Goal: Communication & Community: Answer question/provide support

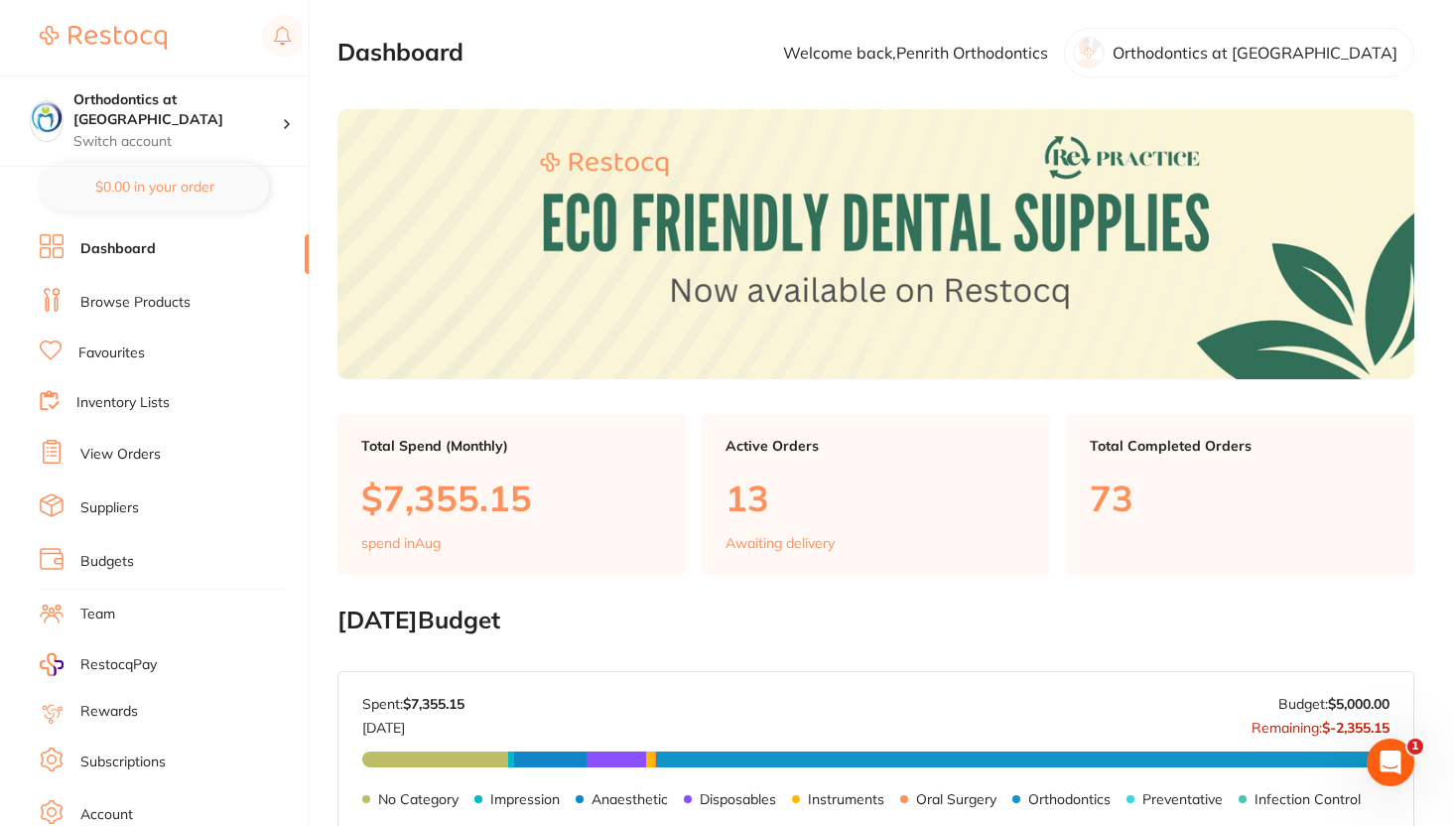
click at [1393, 763] on icon "Open Intercom Messenger" at bounding box center [1391, 762] width 14 height 16
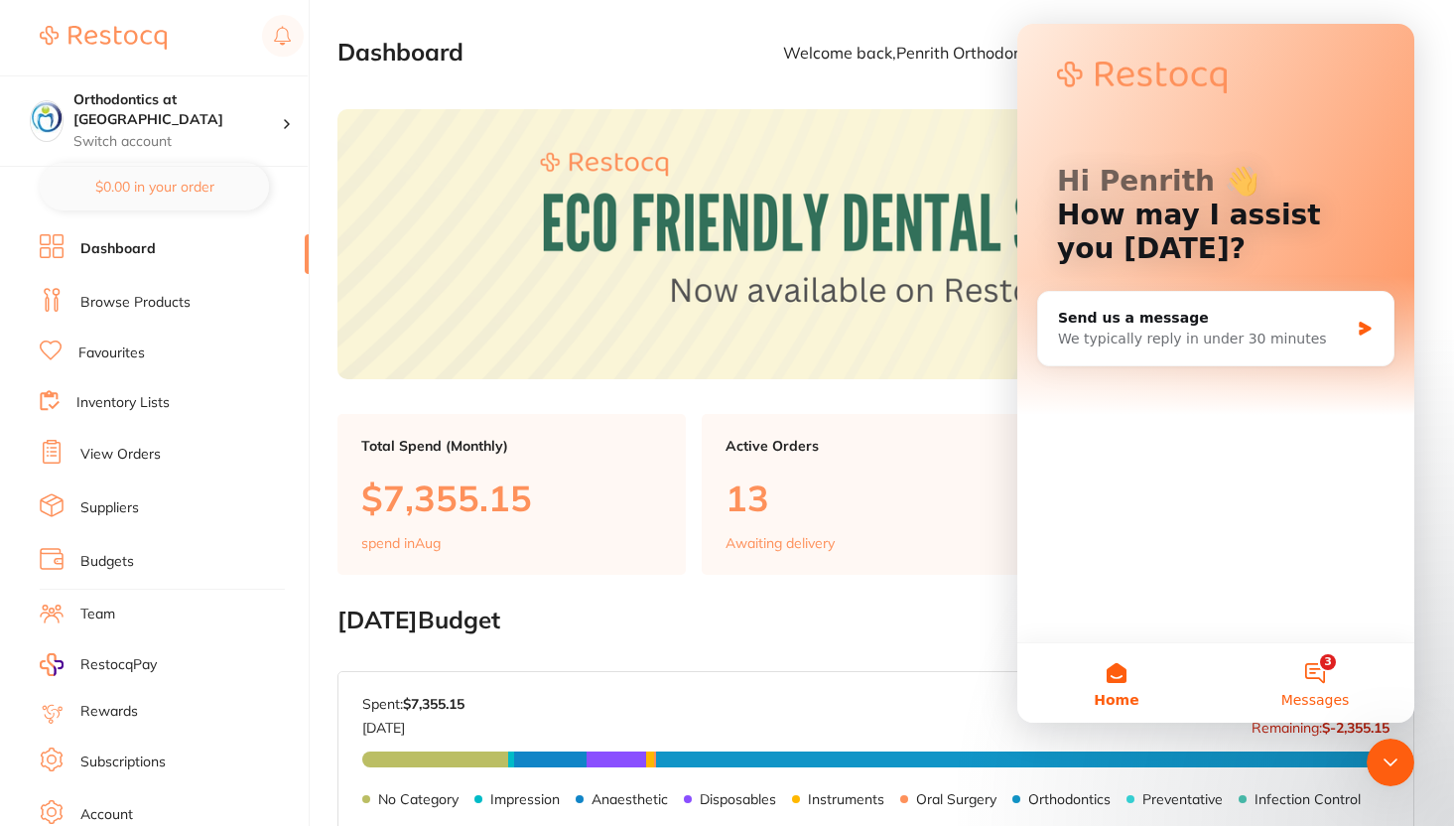
click at [1324, 690] on button "3 Messages" at bounding box center [1315, 682] width 199 height 79
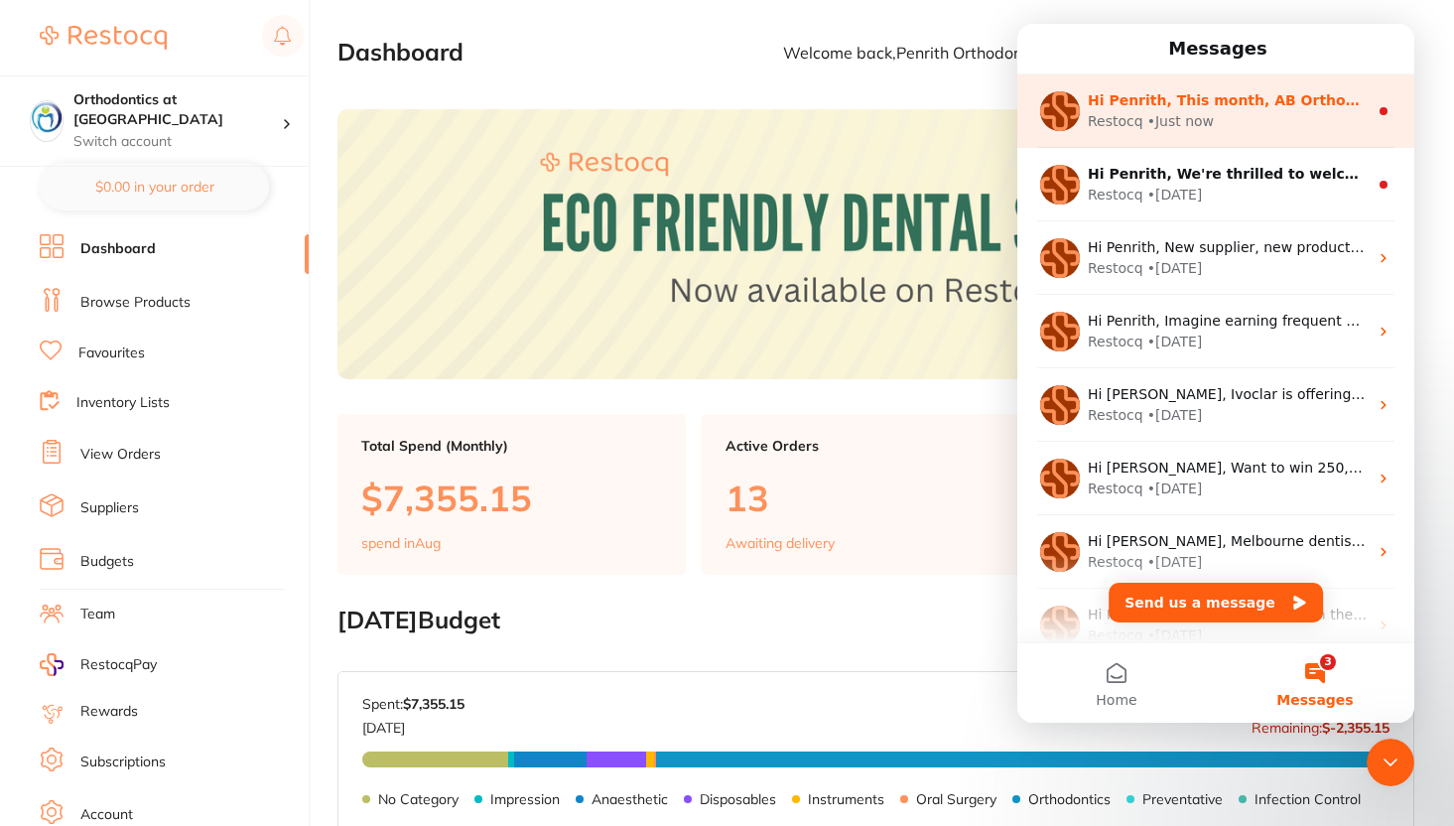
click at [1237, 132] on div "Hi Penrith, This month, AB Orthodontics is offering 30% off when you buy 5+ Rel…" at bounding box center [1215, 110] width 397 height 73
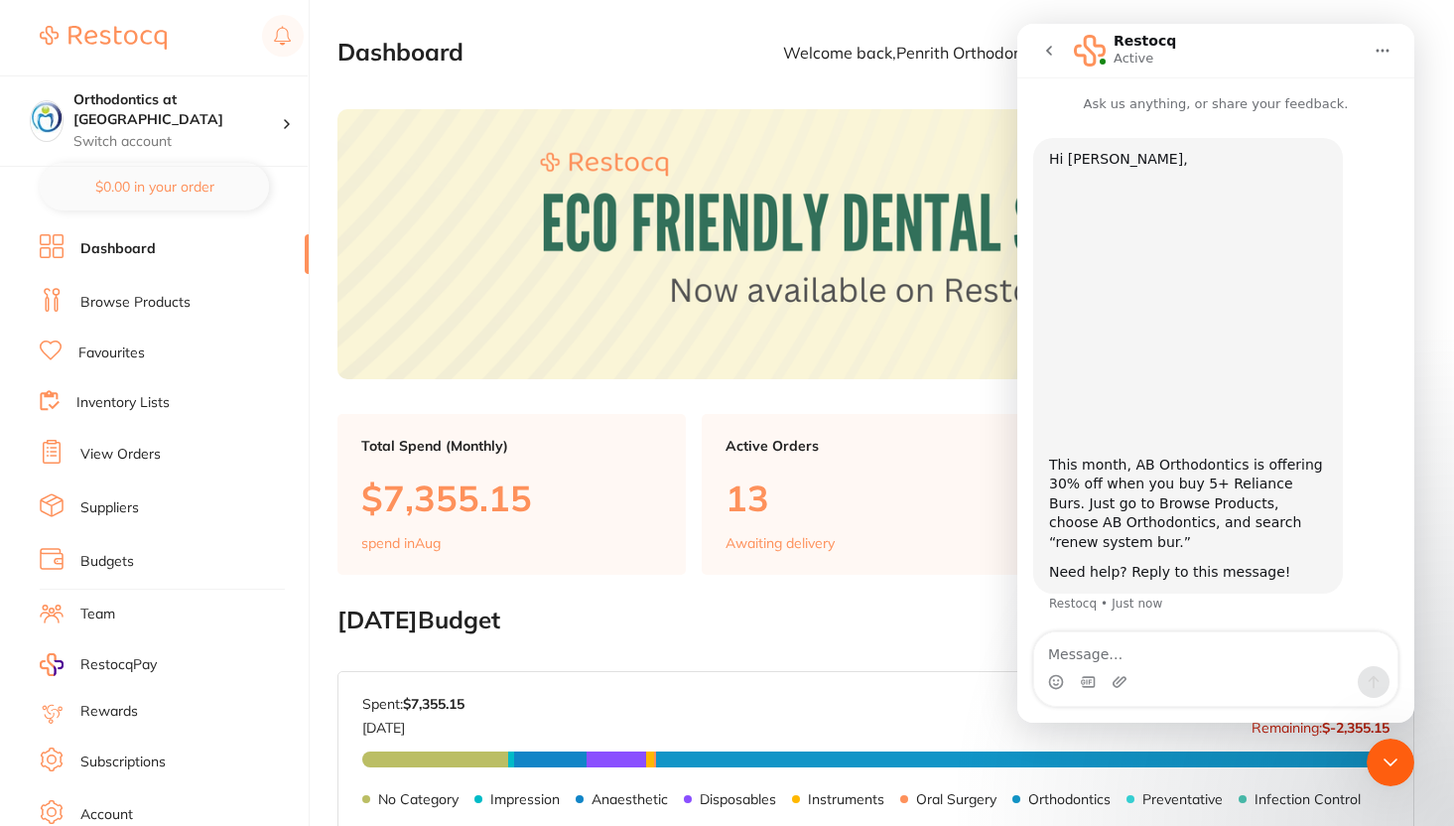
scroll to position [3, 0]
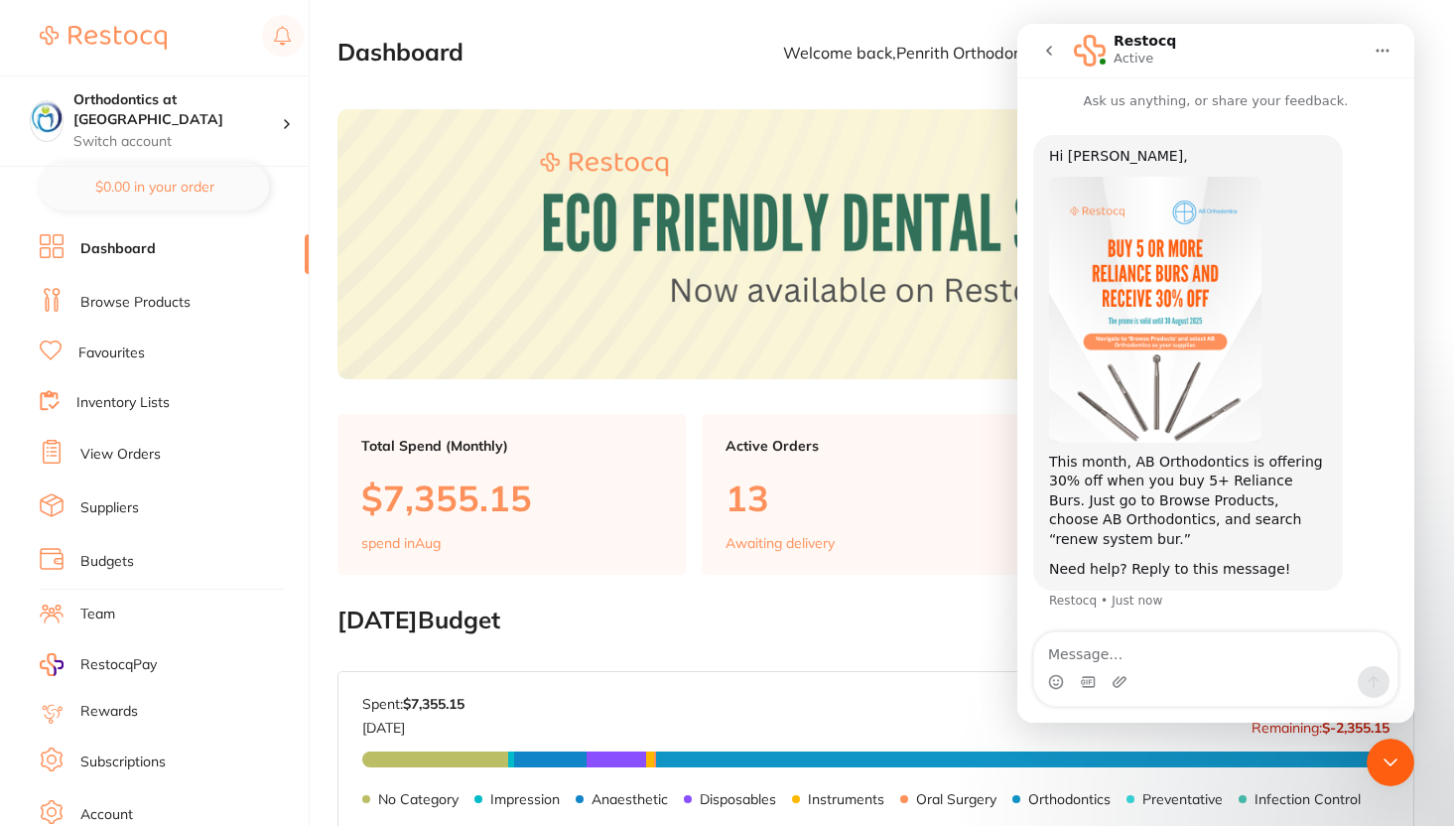
click at [1389, 757] on icon "Close Intercom Messenger" at bounding box center [1391, 762] width 24 height 24
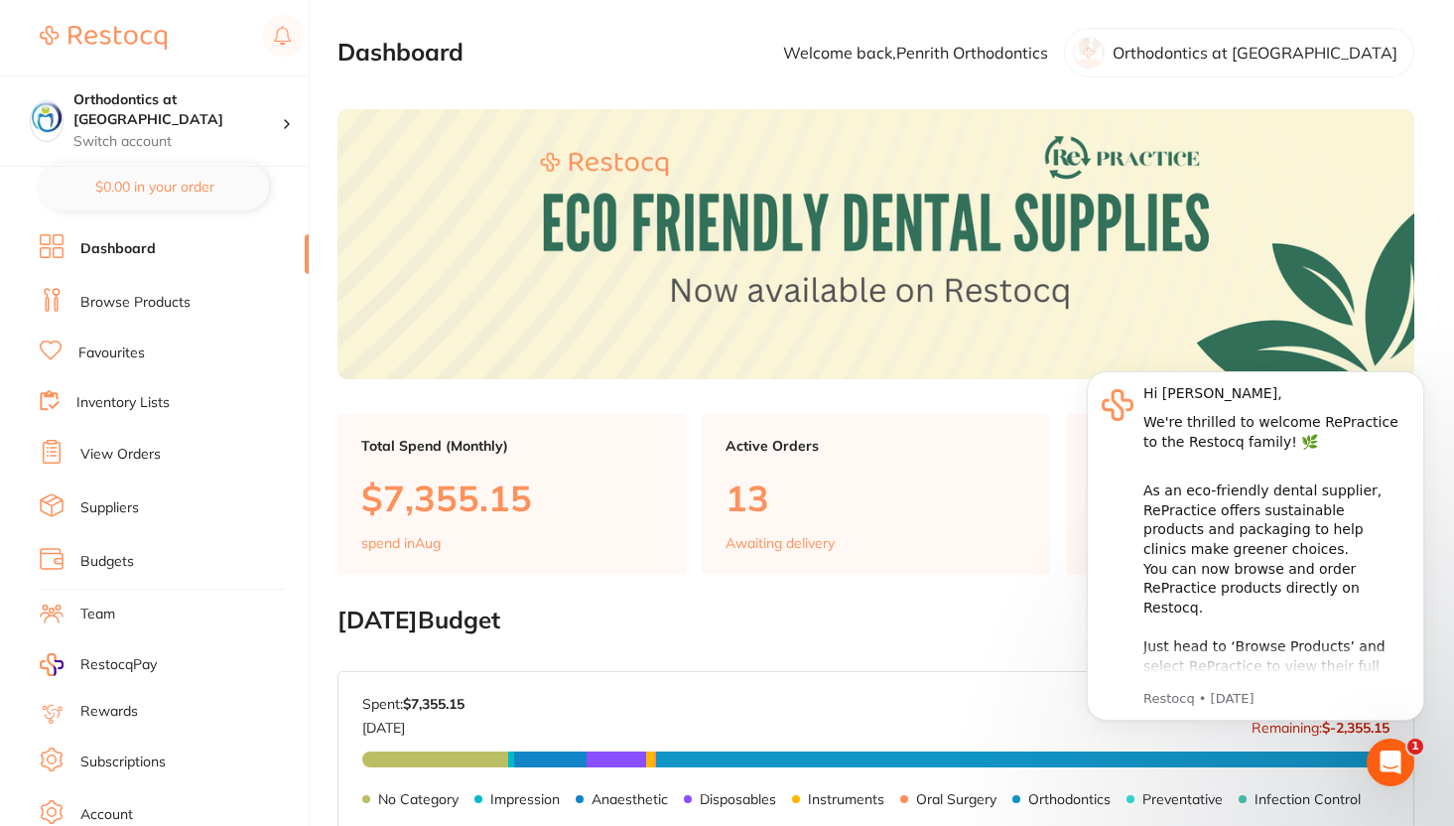
scroll to position [0, 0]
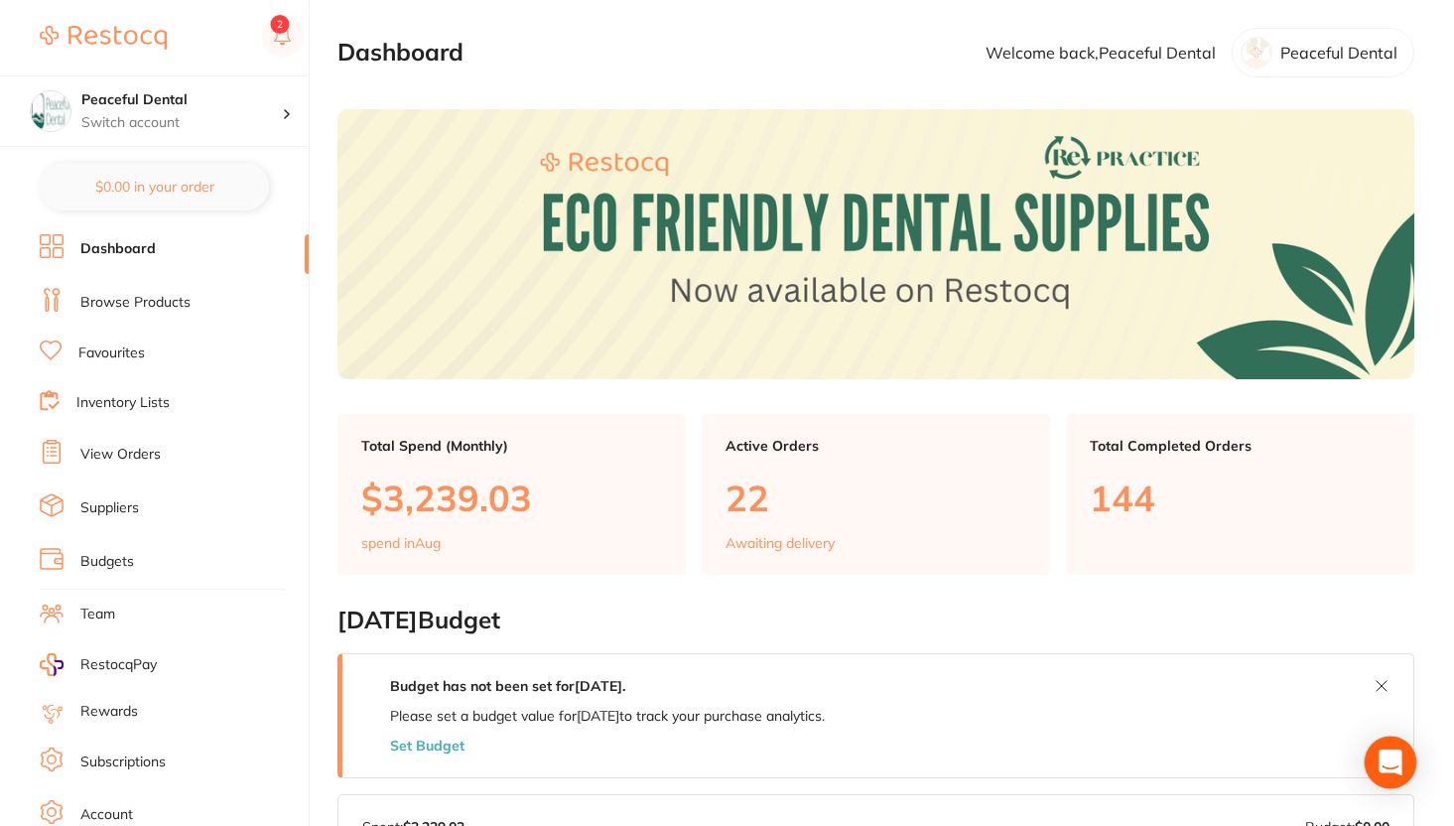
click at [1380, 763] on icon "Open Intercom Messenger" at bounding box center [1391, 762] width 26 height 26
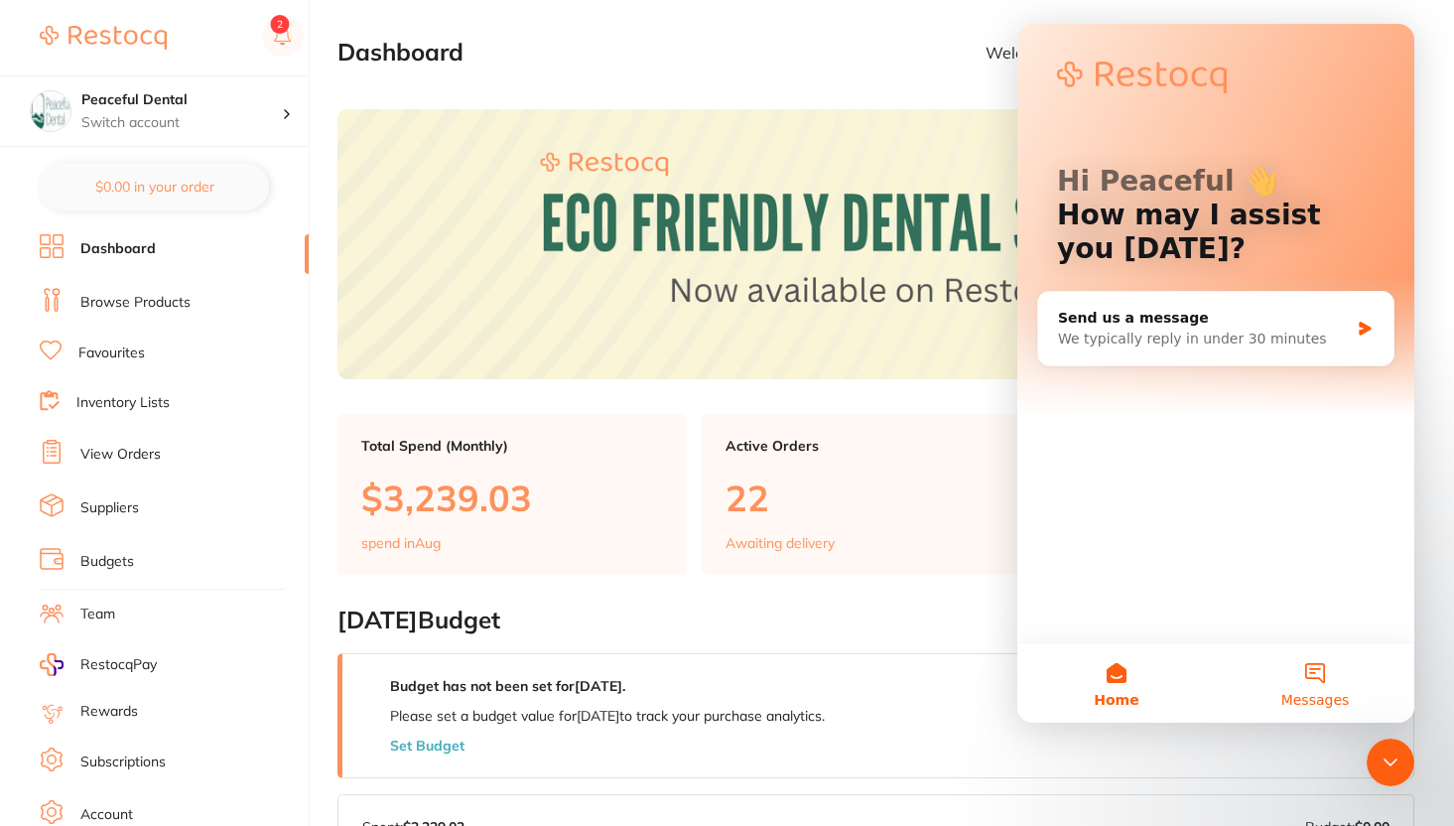
click at [1309, 678] on button "Messages" at bounding box center [1315, 682] width 199 height 79
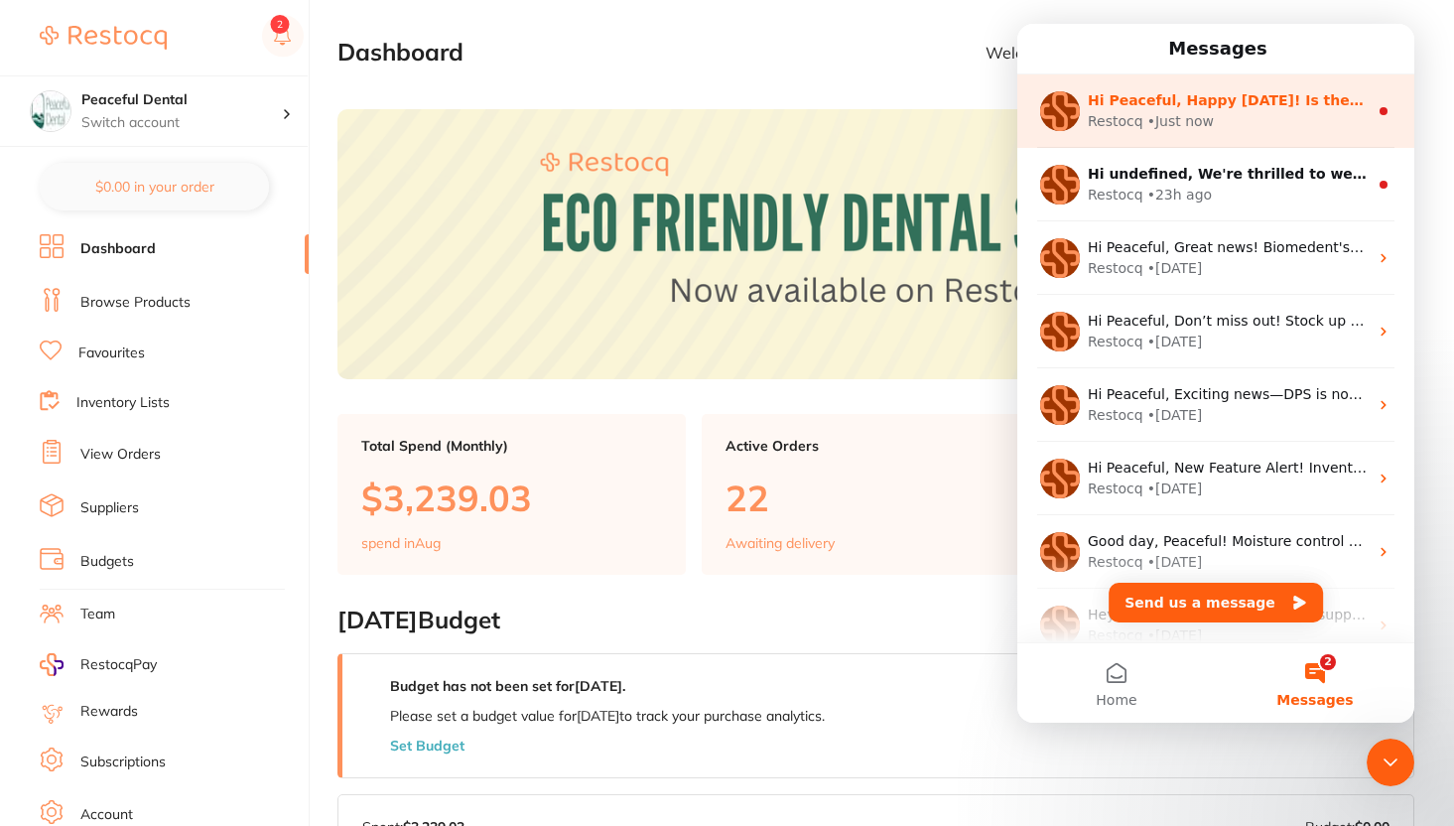
click at [1224, 103] on span "Hi Peaceful, Happy Tuesday! Is there anything I can do for your today? 😊" at bounding box center [1374, 100] width 572 height 16
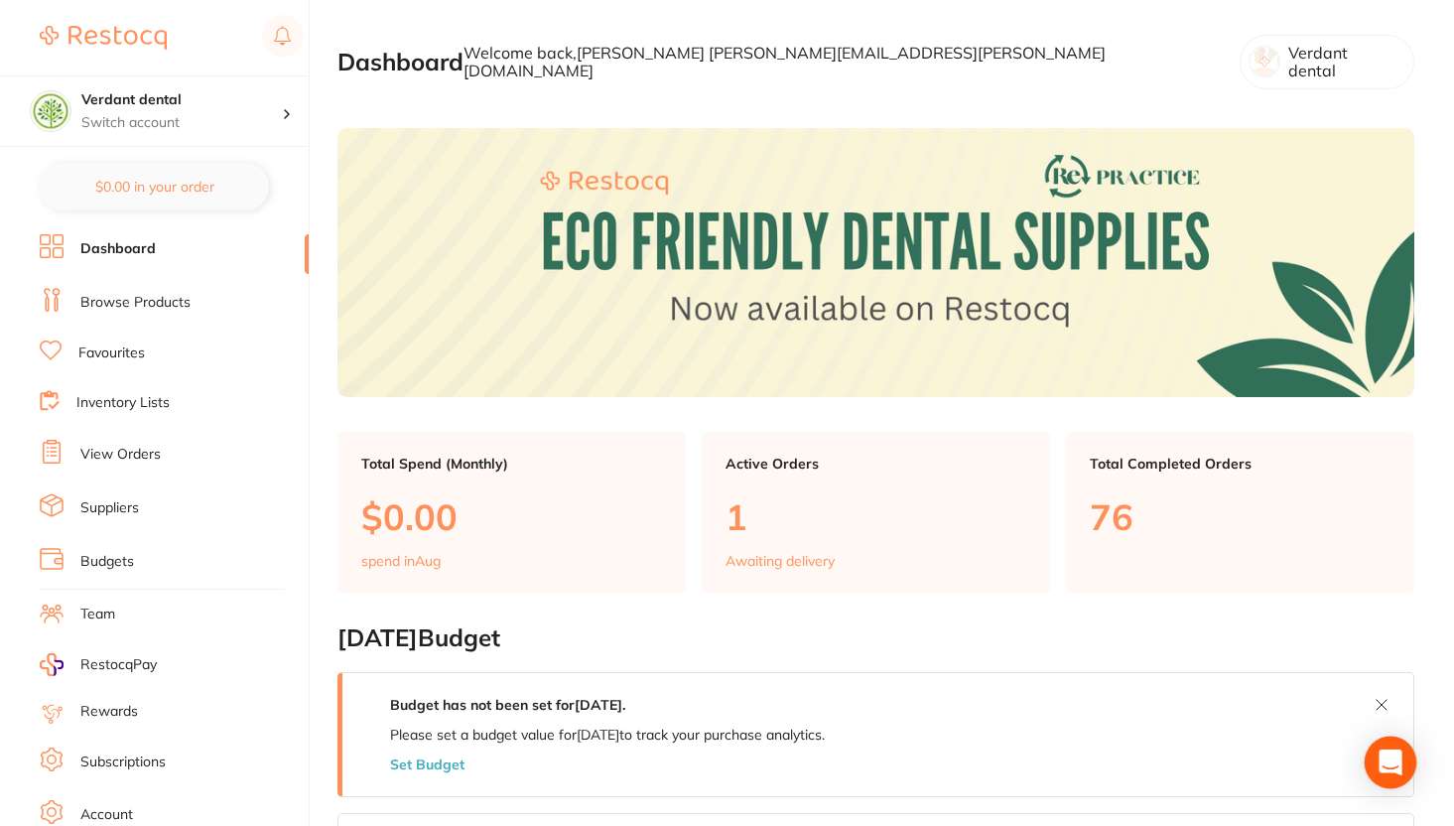
click at [1389, 756] on icon "Open Intercom Messenger" at bounding box center [1390, 762] width 23 height 26
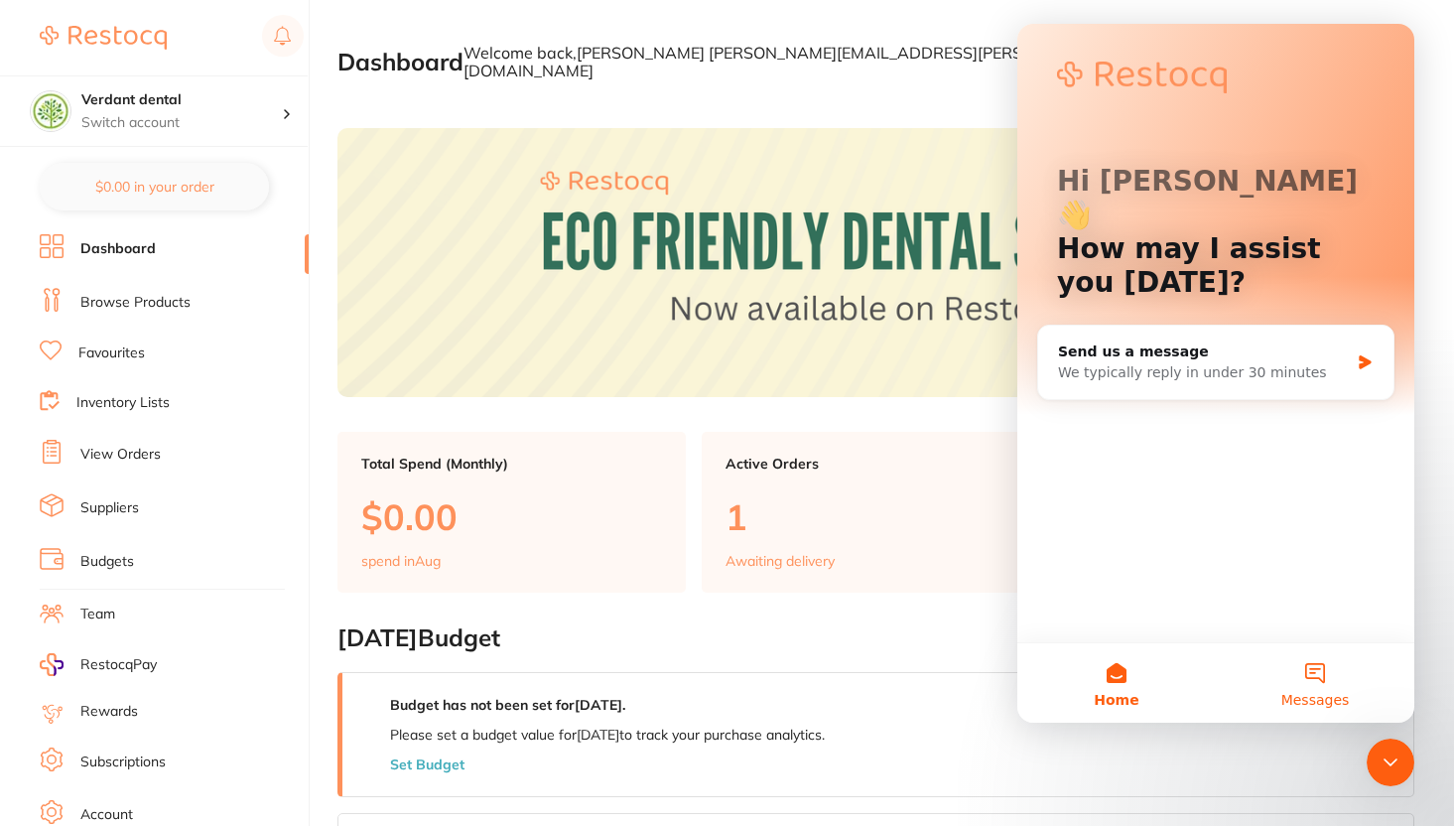
click at [1302, 655] on button "Messages" at bounding box center [1315, 682] width 199 height 79
